Goal: Information Seeking & Learning: Learn about a topic

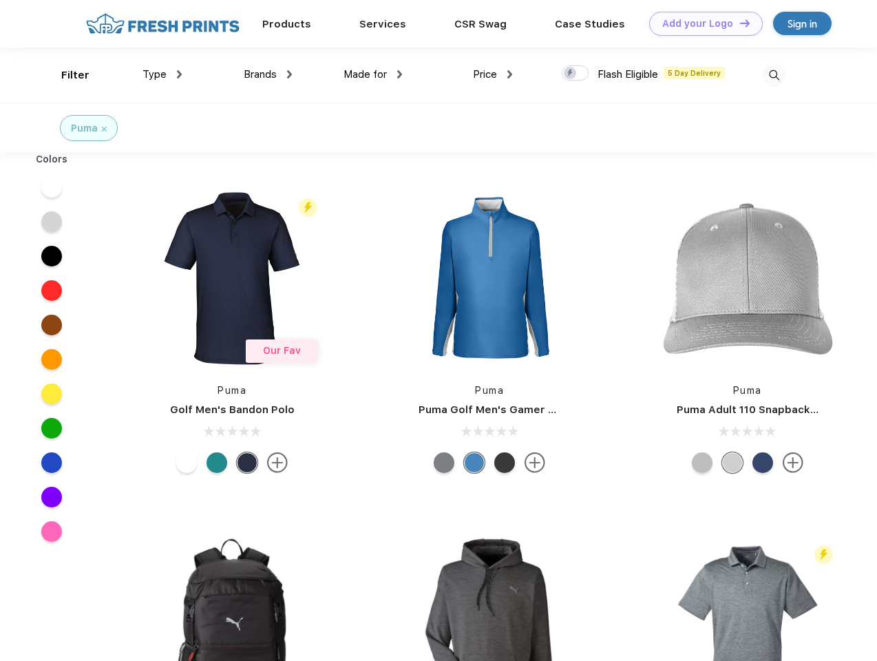
click at [701, 23] on link "Add your Logo Design Tool" at bounding box center [706, 24] width 114 height 24
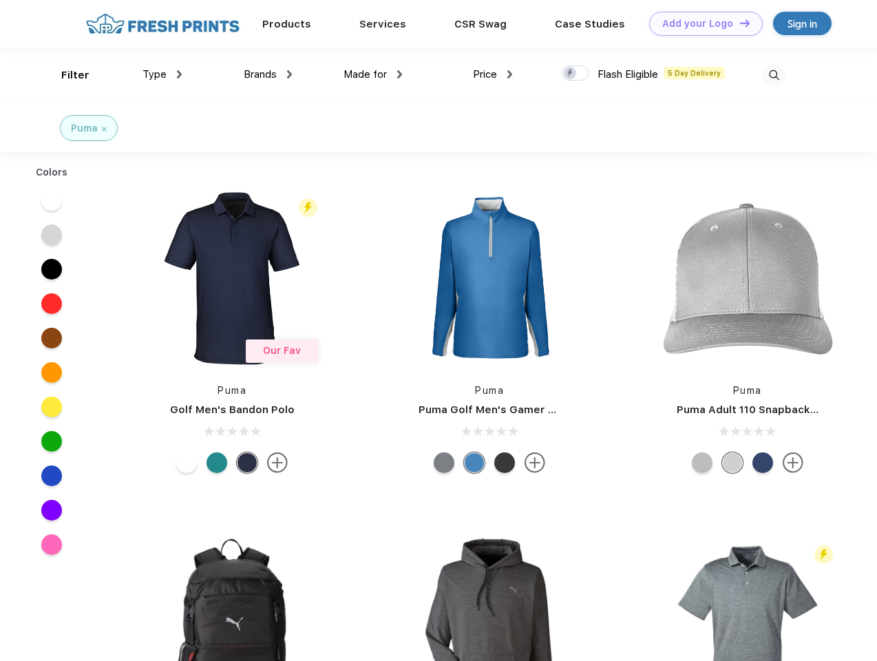
click at [0, 0] on div "Design Tool" at bounding box center [0, 0] width 0 height 0
click at [739, 23] on link "Add your Logo Design Tool" at bounding box center [706, 24] width 114 height 24
click at [66, 75] on div "Filter" at bounding box center [75, 75] width 28 height 16
click at [163, 74] on span "Type" at bounding box center [155, 74] width 24 height 12
click at [268, 74] on span "Brands" at bounding box center [260, 74] width 33 height 12
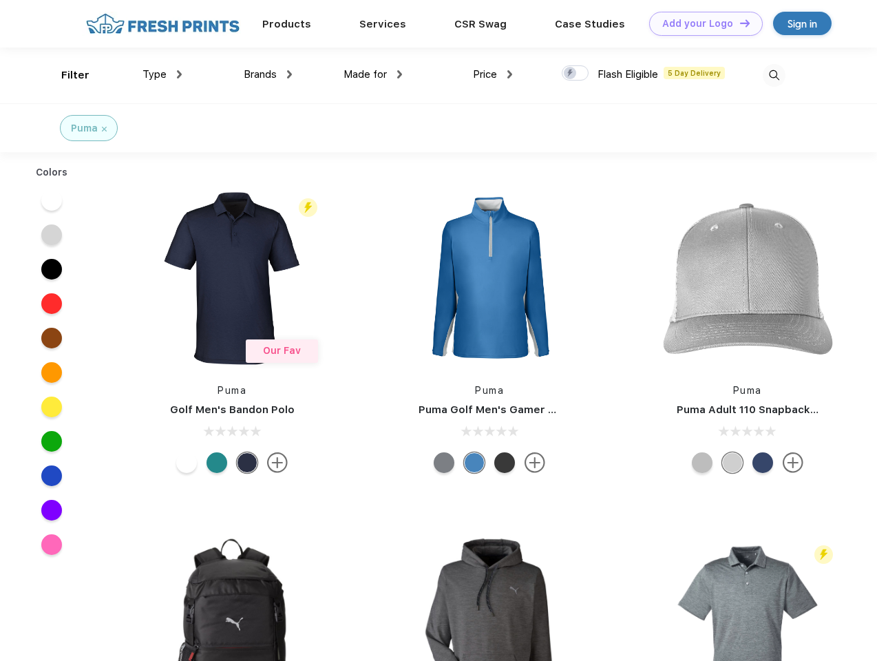
click at [373, 74] on span "Made for" at bounding box center [365, 74] width 43 height 12
click at [493, 74] on span "Price" at bounding box center [485, 74] width 24 height 12
click at [576, 74] on div at bounding box center [575, 72] width 27 height 15
click at [571, 74] on input "checkbox" at bounding box center [566, 69] width 9 height 9
click at [774, 75] on img at bounding box center [774, 75] width 23 height 23
